Goal: Transaction & Acquisition: Purchase product/service

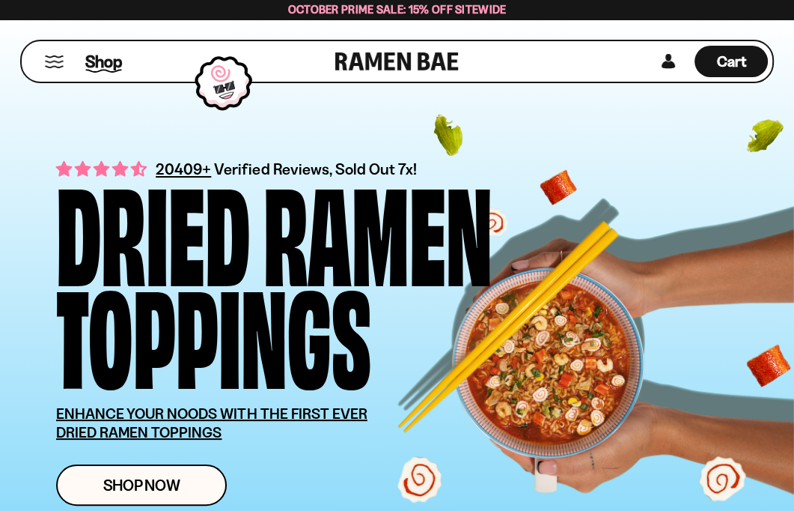
click at [90, 55] on span "Shop" at bounding box center [103, 61] width 37 height 22
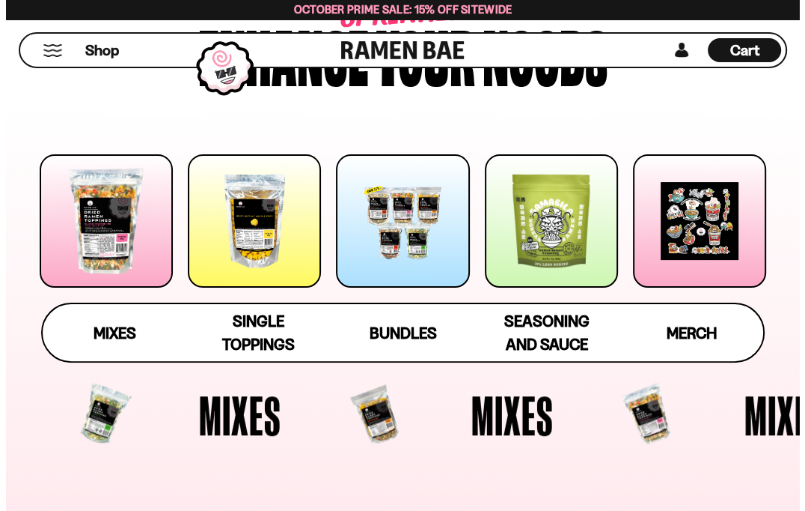
scroll to position [150, 0]
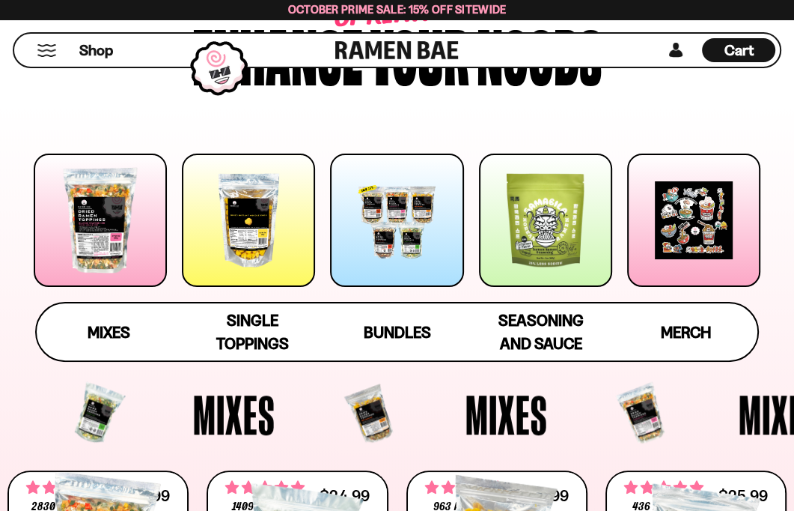
click at [731, 61] on div "Cart D0381C2F-513E-4F90-8A41-6F0A75DCBAAA" at bounding box center [738, 50] width 73 height 24
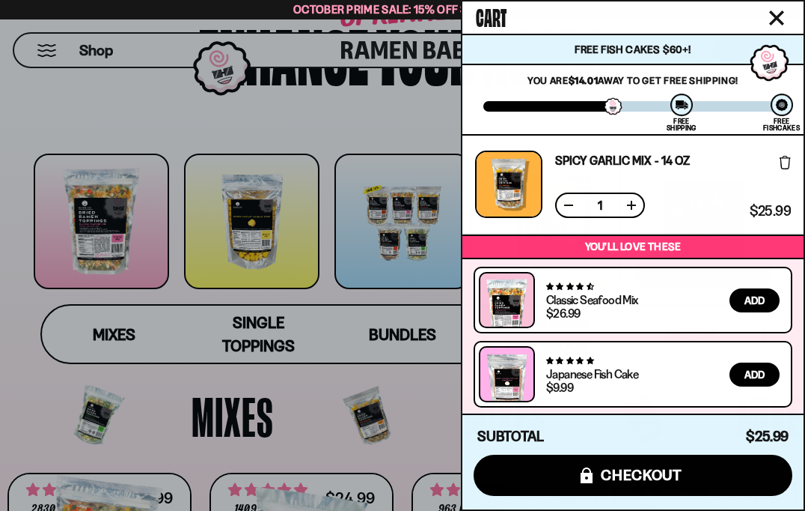
click at [629, 154] on link "Spicy Garlic Mix - 14 oz" at bounding box center [622, 160] width 135 height 12
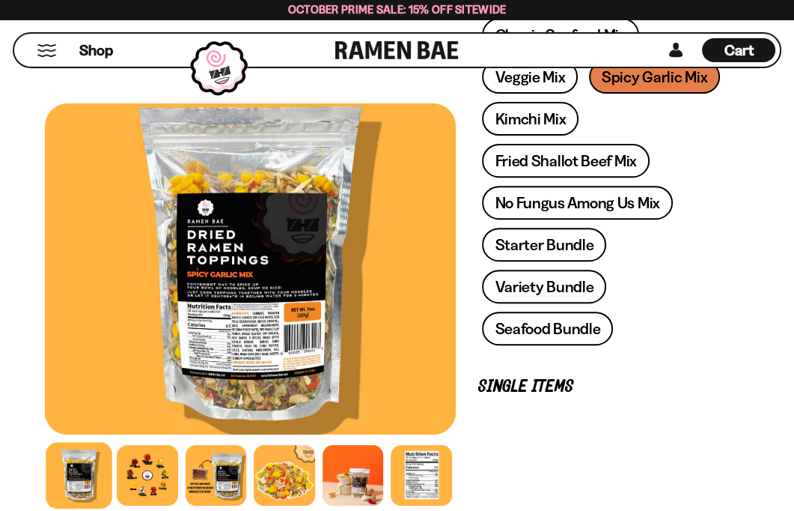
scroll to position [374, 0]
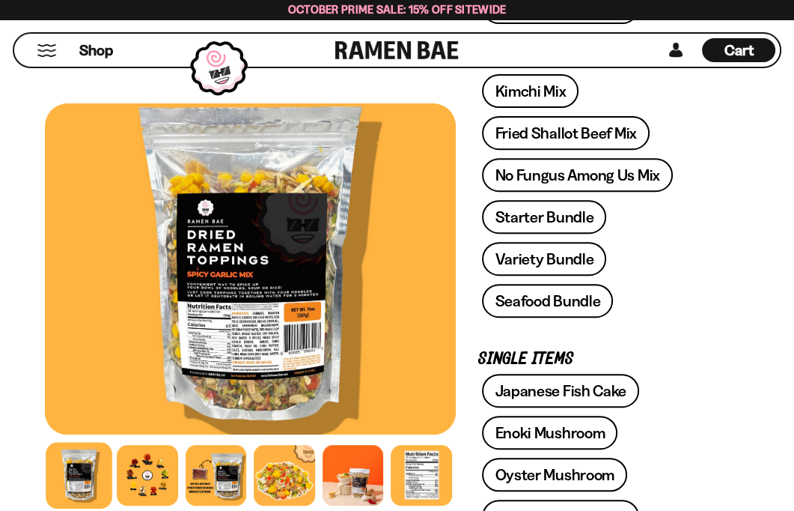
click at [680, 237] on div "Classic Seafood Mix Veggie Mix Spicy Garlic Mix Kimchi Mix Fried Shallot Beef M…" at bounding box center [602, 157] width 249 height 335
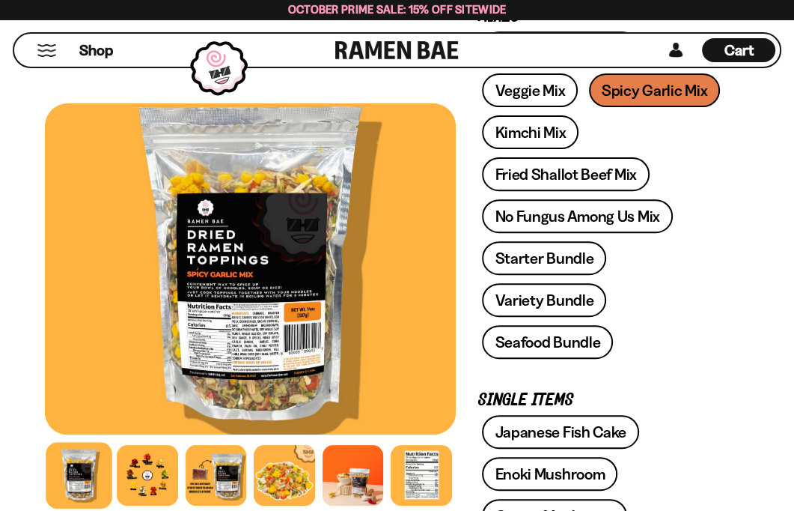
scroll to position [0, 0]
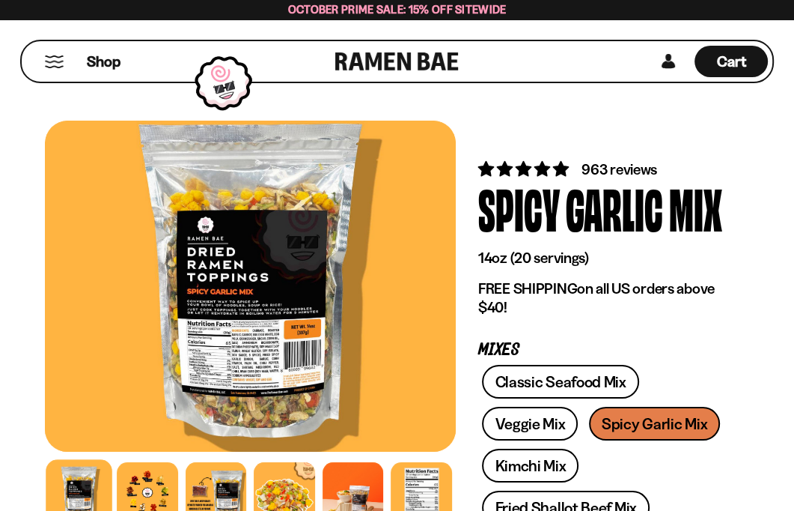
click at [72, 62] on div "Shop" at bounding box center [180, 61] width 309 height 40
click at [94, 63] on span "Shop" at bounding box center [103, 61] width 37 height 22
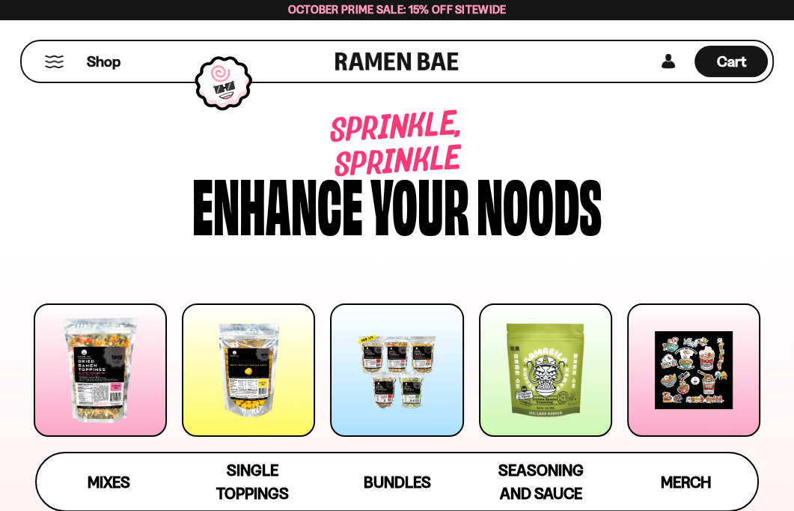
click at [79, 375] on div at bounding box center [100, 369] width 133 height 133
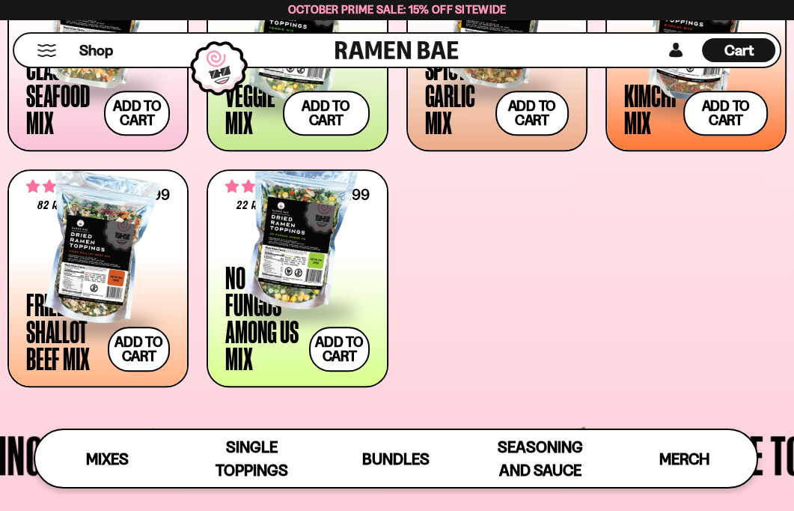
scroll to position [679, 0]
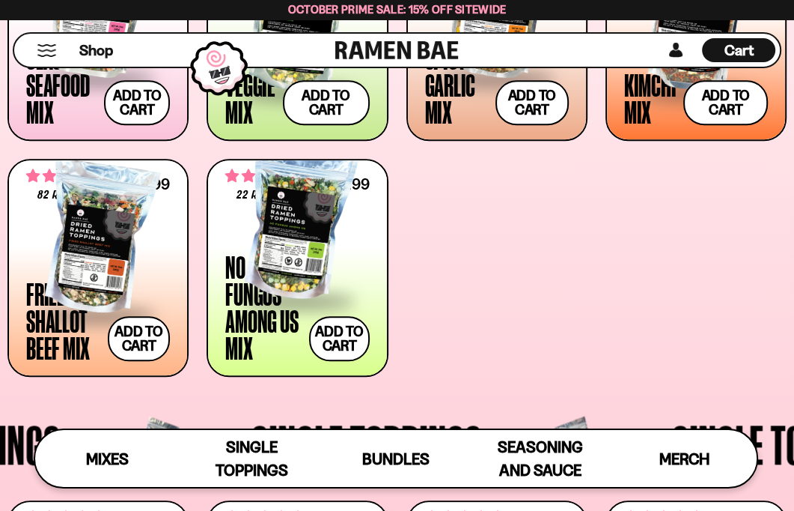
click at [73, 228] on div at bounding box center [98, 238] width 144 height 150
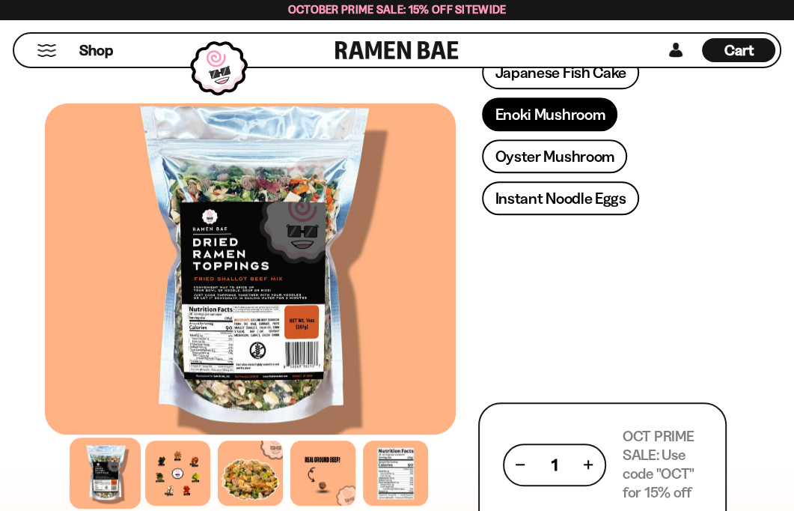
scroll to position [1048, 0]
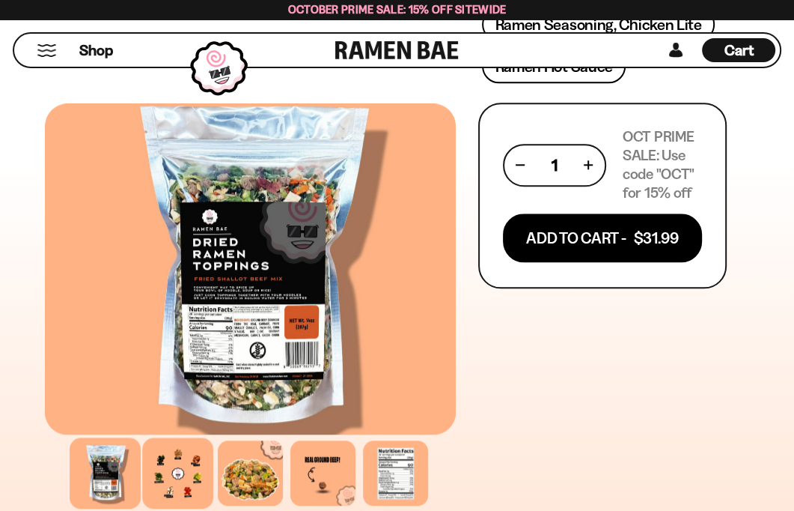
click at [174, 487] on div at bounding box center [177, 472] width 71 height 71
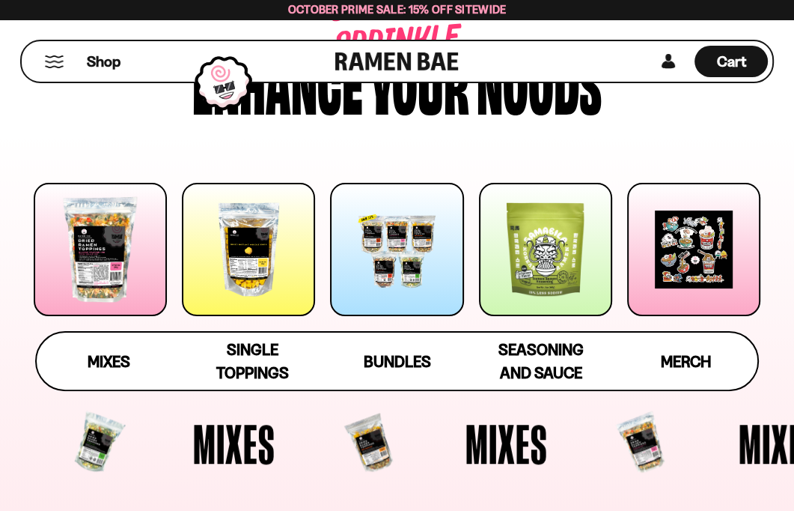
scroll to position [150, 0]
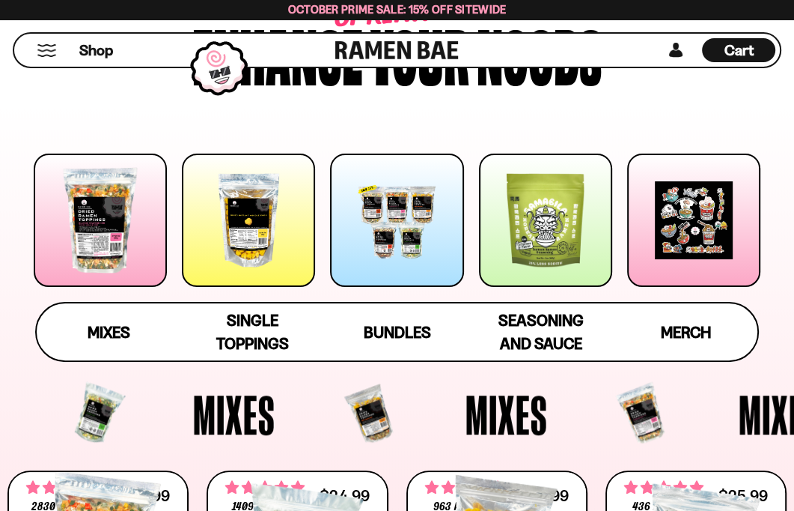
click at [108, 218] on div at bounding box center [100, 219] width 133 height 133
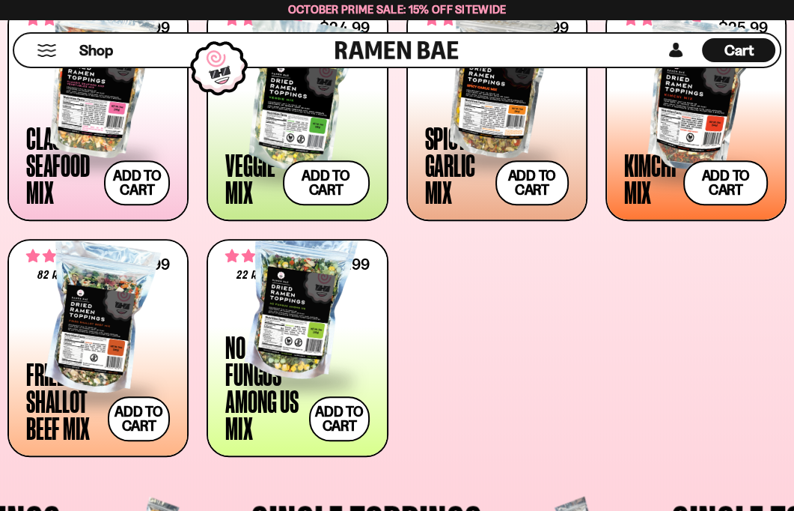
scroll to position [604, 0]
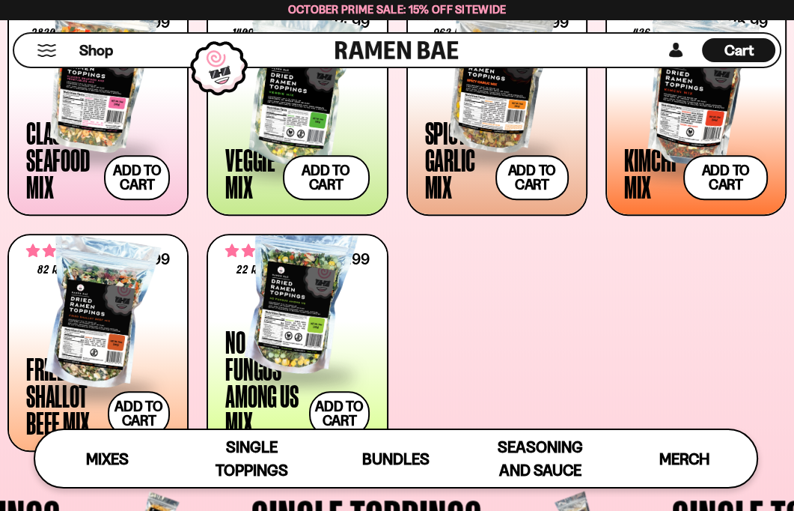
click at [272, 303] on div at bounding box center [297, 299] width 144 height 150
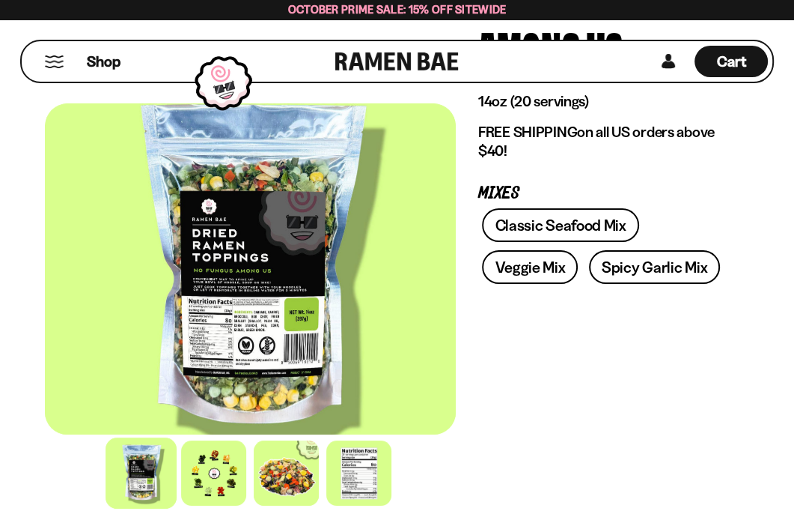
scroll to position [225, 0]
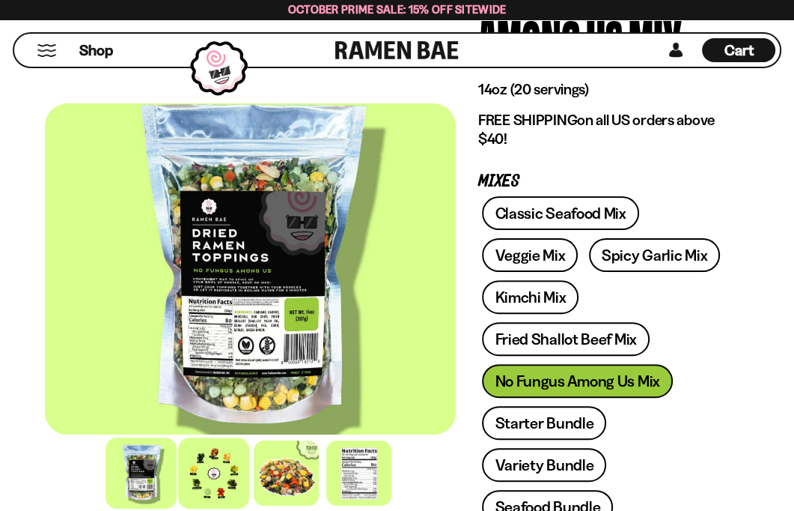
click at [193, 472] on div at bounding box center [214, 472] width 71 height 71
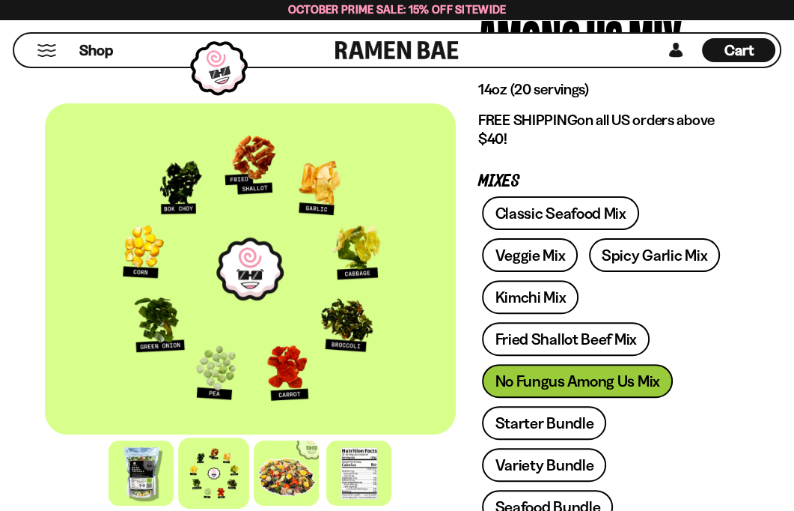
scroll to position [299, 0]
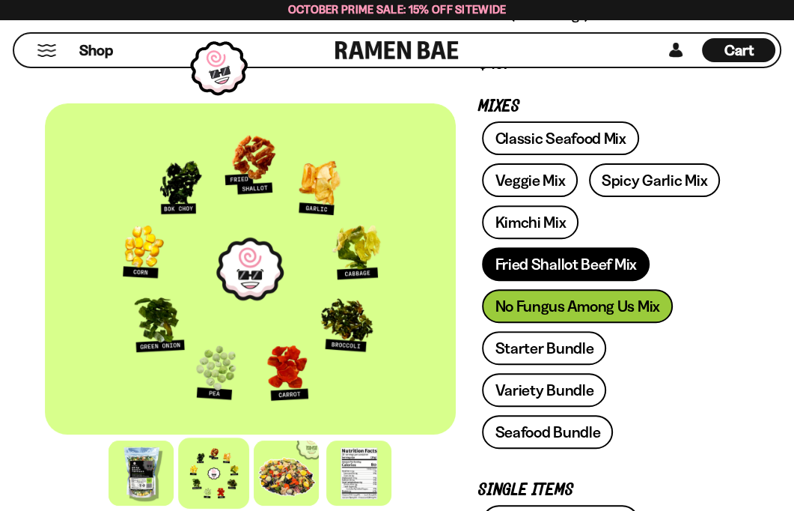
click at [597, 263] on link "Fried Shallot Beef Mix" at bounding box center [565, 264] width 167 height 34
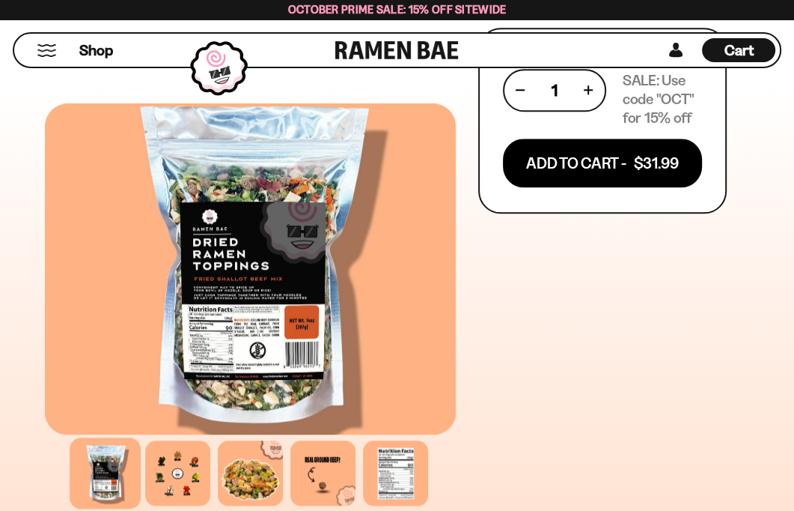
scroll to position [973, 0]
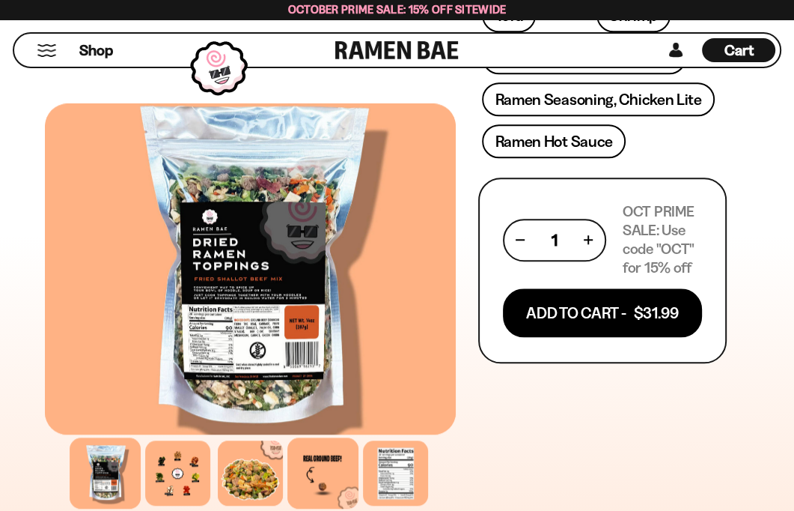
click at [313, 483] on div at bounding box center [322, 472] width 71 height 71
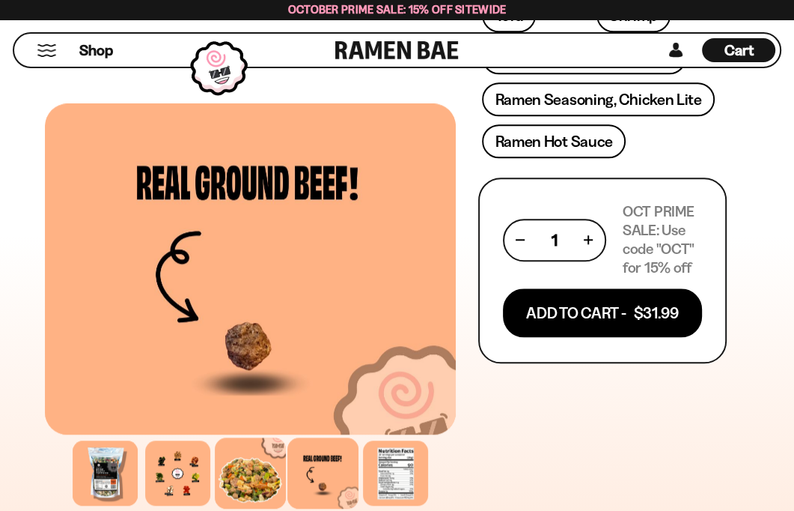
click at [223, 478] on div at bounding box center [250, 472] width 71 height 71
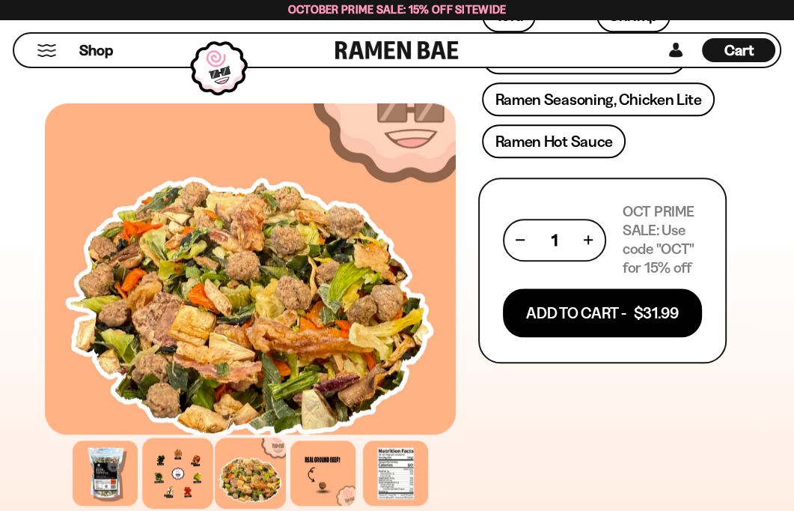
click at [198, 478] on div at bounding box center [177, 472] width 71 height 71
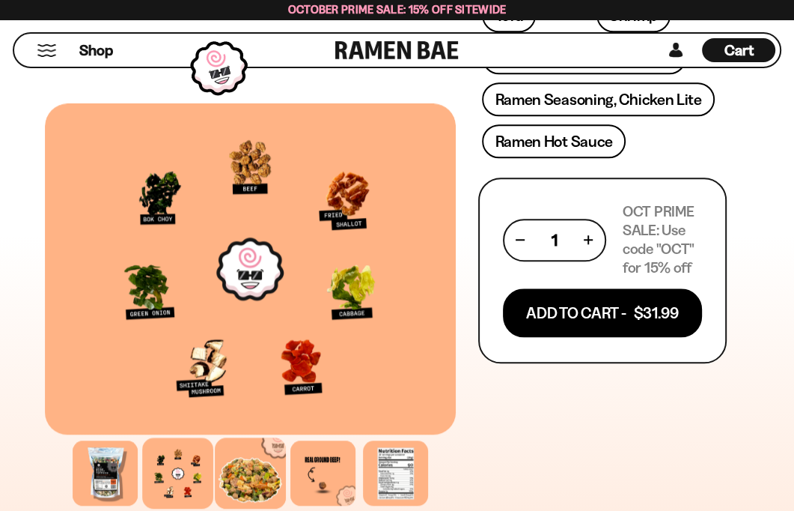
click at [261, 477] on div at bounding box center [250, 472] width 71 height 71
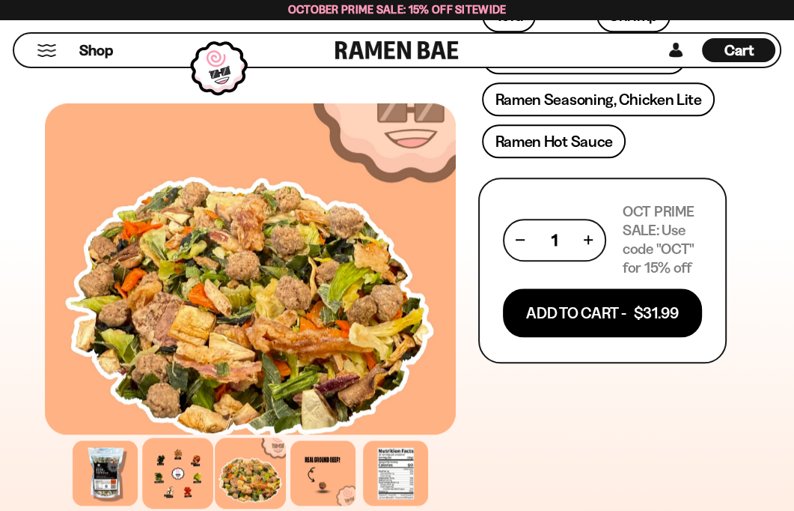
click at [173, 487] on div at bounding box center [177, 472] width 71 height 71
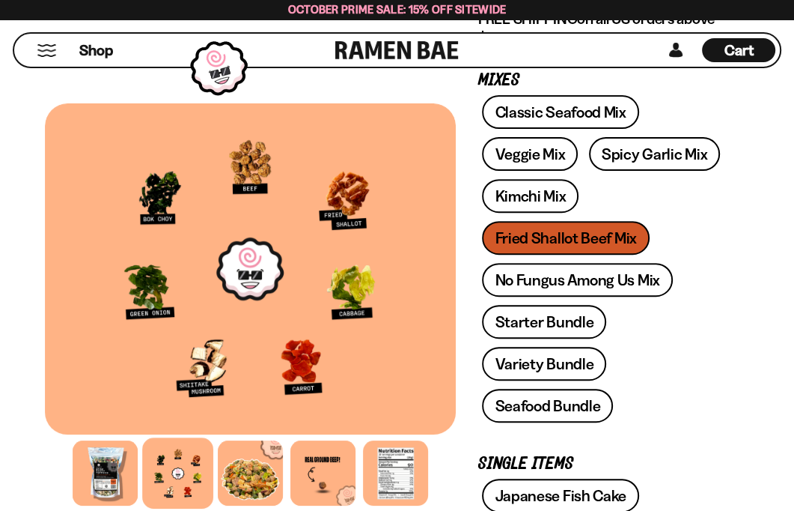
scroll to position [299, 0]
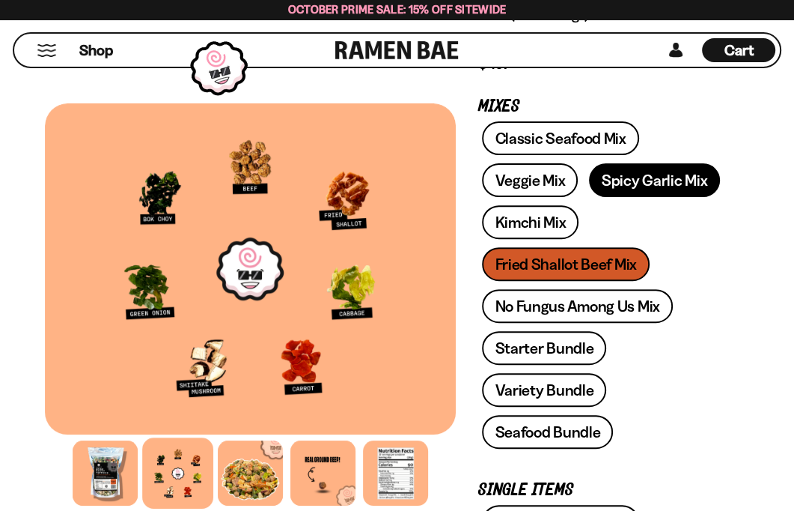
click at [671, 177] on link "Spicy Garlic Mix" at bounding box center [654, 180] width 131 height 34
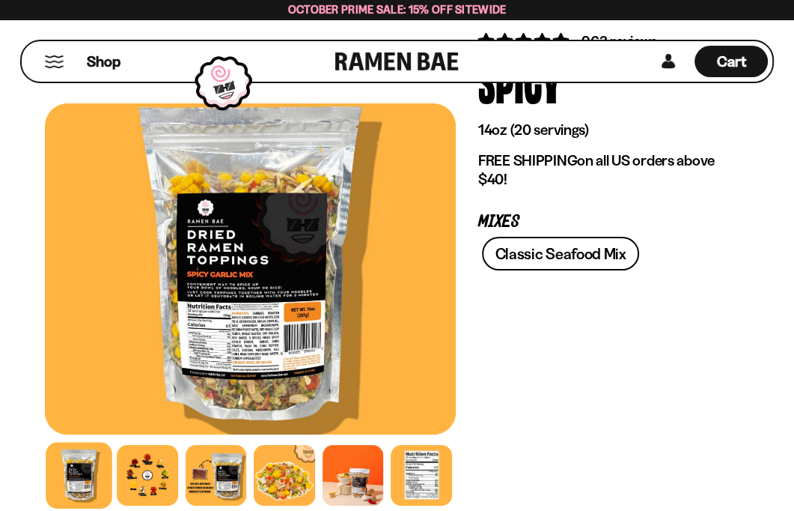
scroll to position [150, 0]
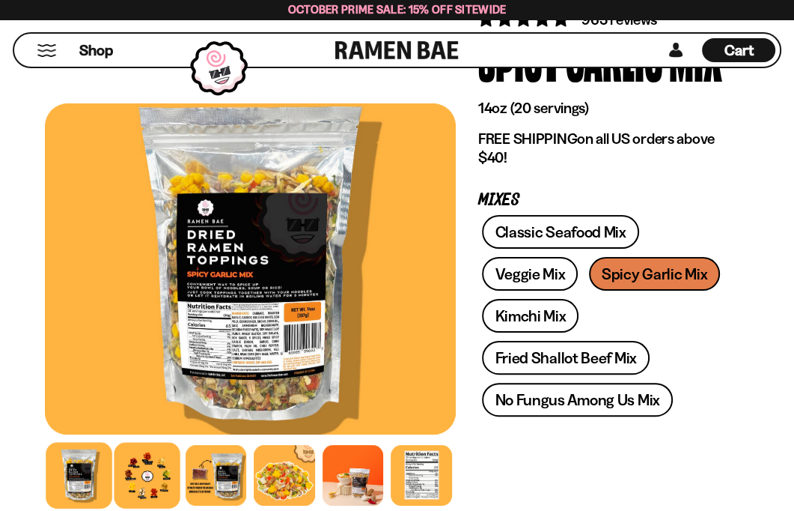
drag, startPoint x: 125, startPoint y: 509, endPoint x: 142, endPoint y: 474, distance: 39.2
click at [127, 499] on div at bounding box center [250, 475] width 411 height 68
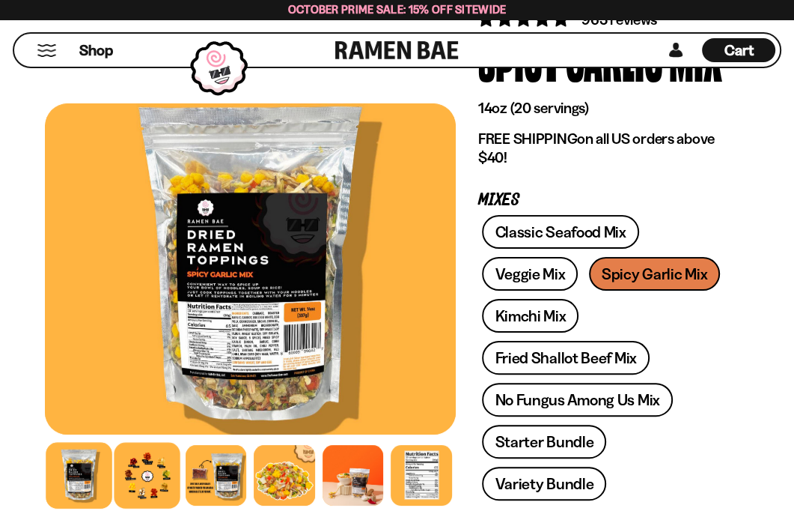
click at [142, 474] on div at bounding box center [148, 475] width 67 height 67
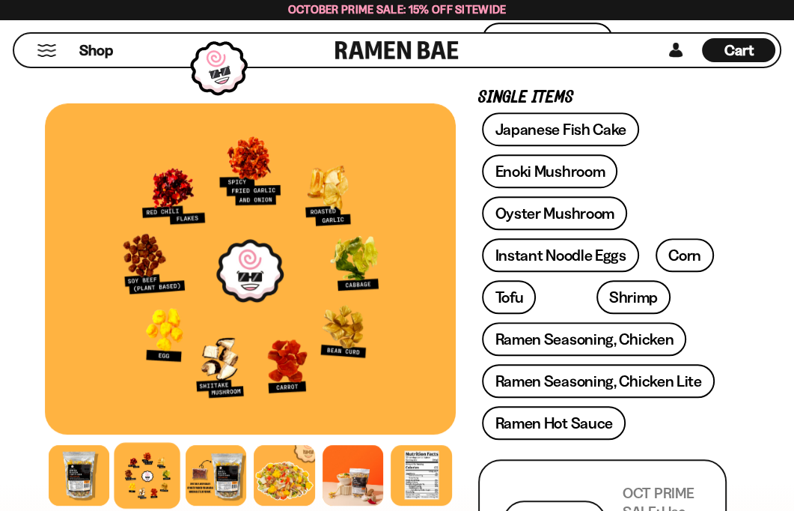
scroll to position [599, 0]
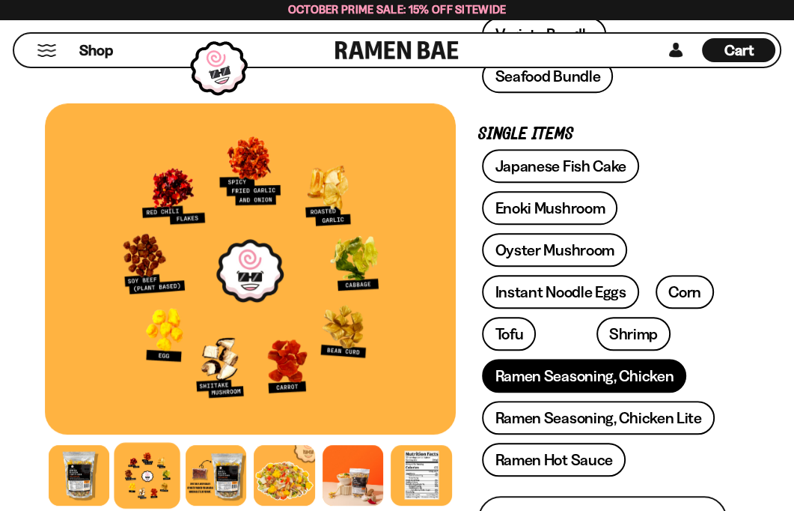
click at [642, 380] on link "Ramen Seasoning, Chicken" at bounding box center [584, 376] width 204 height 34
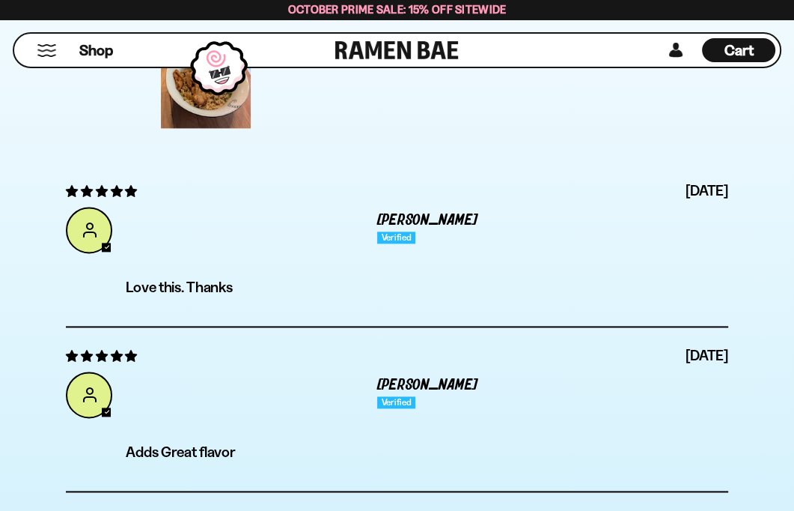
scroll to position [5614, 0]
